Goal: Information Seeking & Learning: Learn about a topic

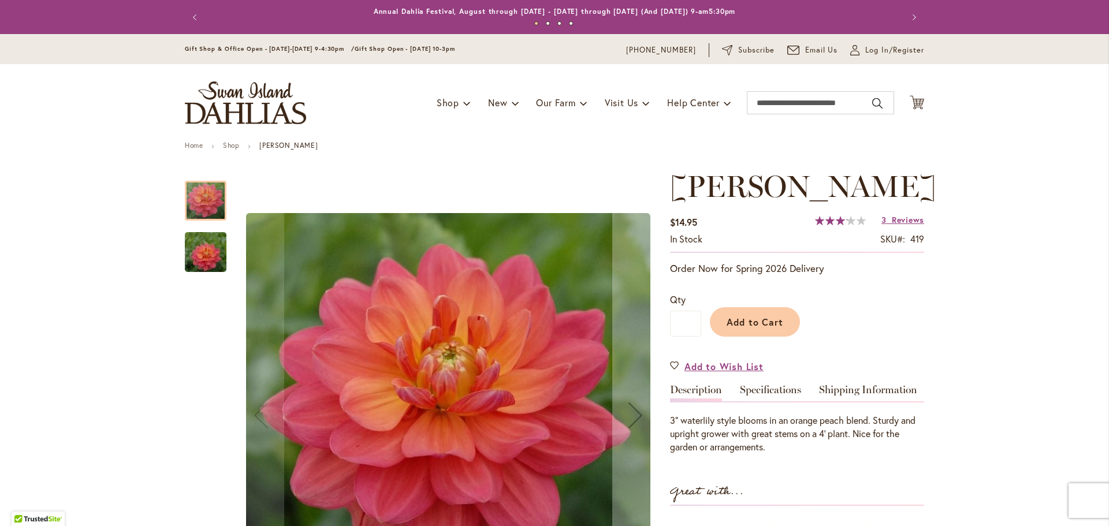
scroll to position [154, 0]
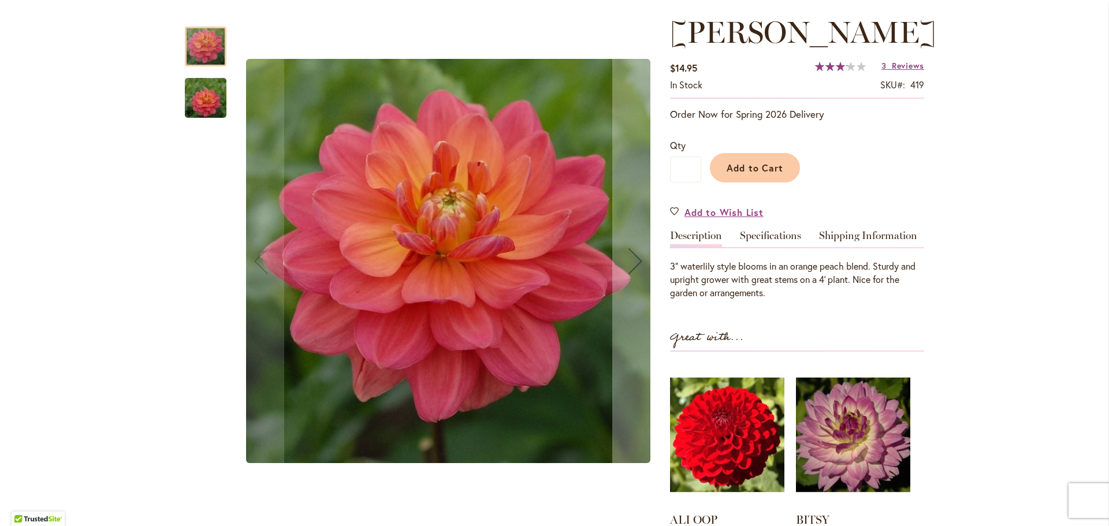
click at [200, 92] on img "LORA ASHLEY" at bounding box center [205, 97] width 83 height 55
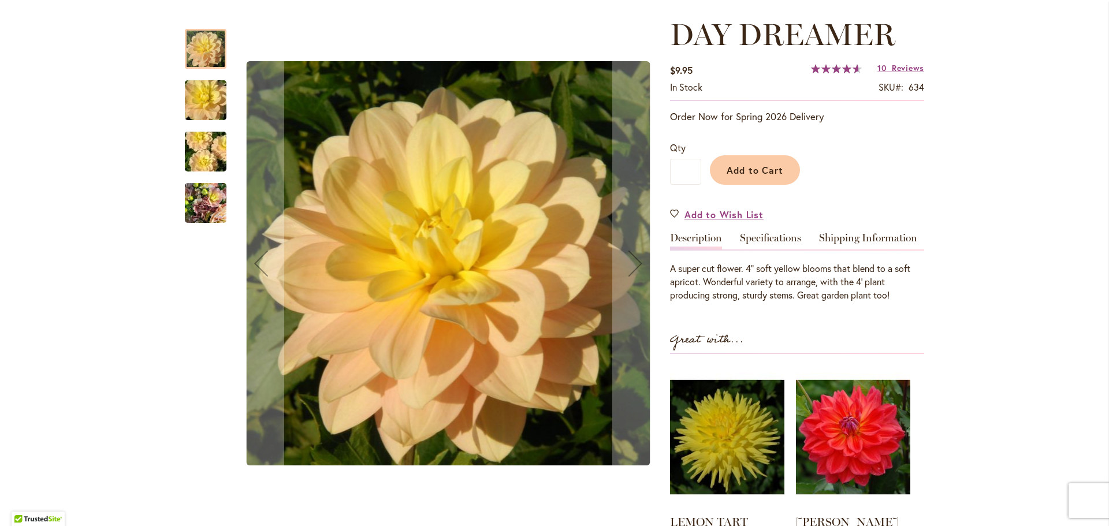
scroll to position [154, 0]
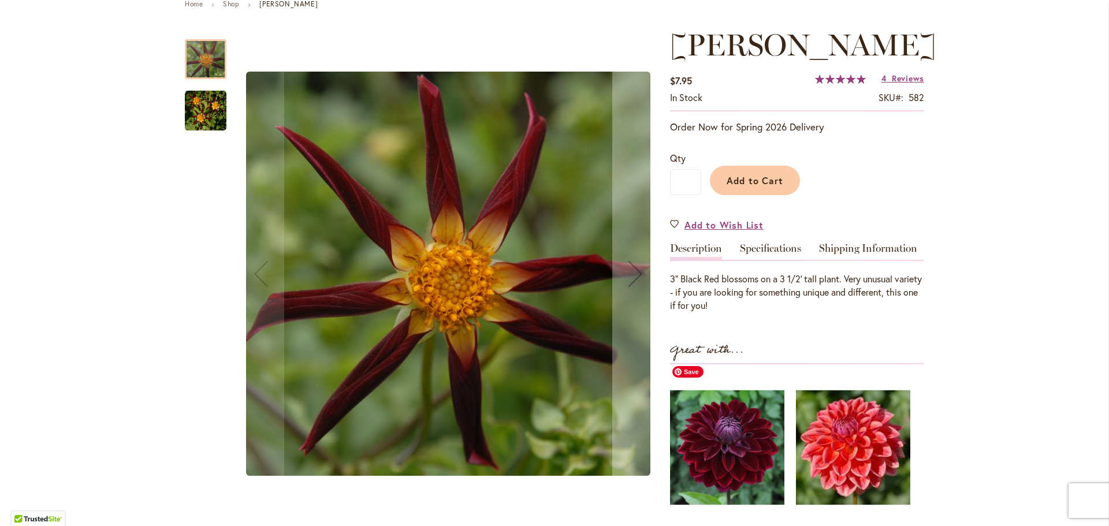
scroll to position [77, 0]
